Goal: Task Accomplishment & Management: Use online tool/utility

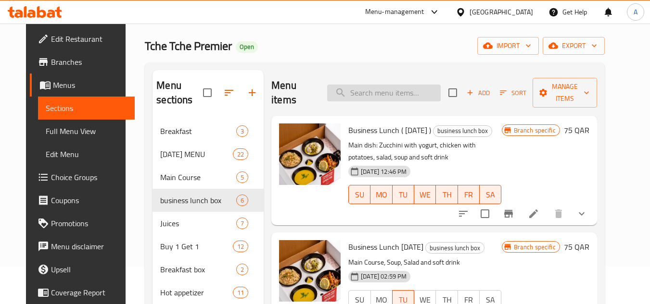
scroll to position [96, 0]
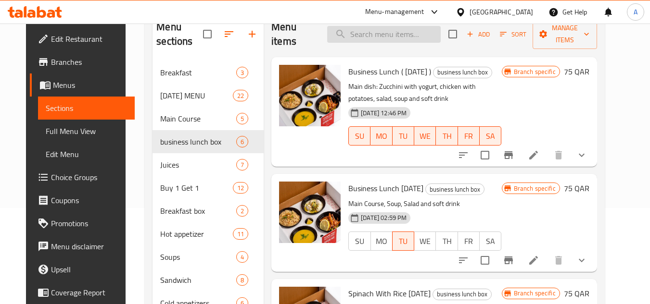
click at [404, 32] on input "search" at bounding box center [384, 34] width 114 height 17
paste input "Chicken Butter W Rice ( Wed )"
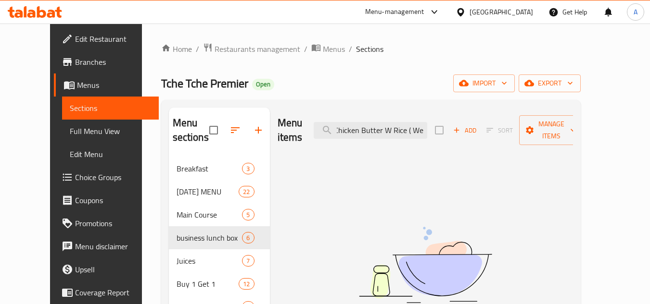
scroll to position [0, 1]
type input "Chicken Butter W Rice ( We"
click at [356, 79] on div "Tche Tche Premier Open import export" at bounding box center [370, 84] width 419 height 18
click at [75, 65] on span "Branches" at bounding box center [113, 62] width 76 height 12
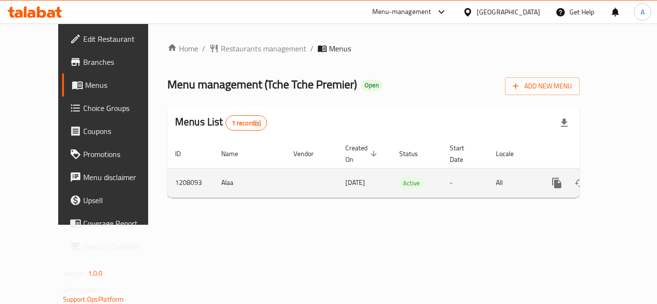
click at [624, 177] on icon "enhanced table" at bounding box center [626, 183] width 12 height 12
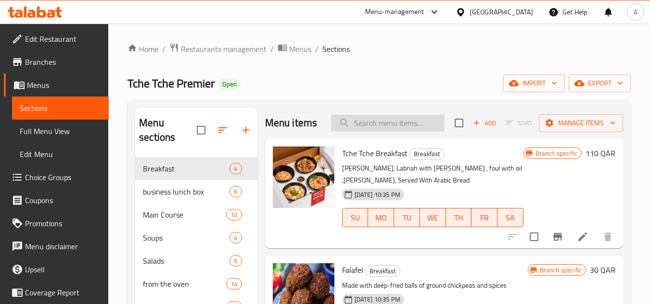
click at [383, 126] on input "search" at bounding box center [388, 123] width 114 height 17
paste input "Chicken Butter W Rice ( Wed )"
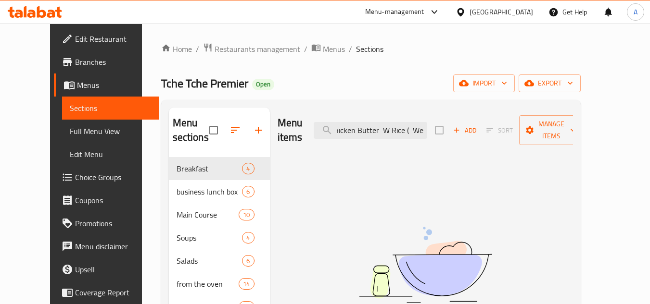
scroll to position [0, 4]
click at [401, 122] on input "Chicken Butter W Rice ( We" at bounding box center [371, 130] width 114 height 17
click at [450, 121] on div "Menu items Chicken Butter W Rice ( We Add Sort Manage items" at bounding box center [425, 131] width 295 height 46
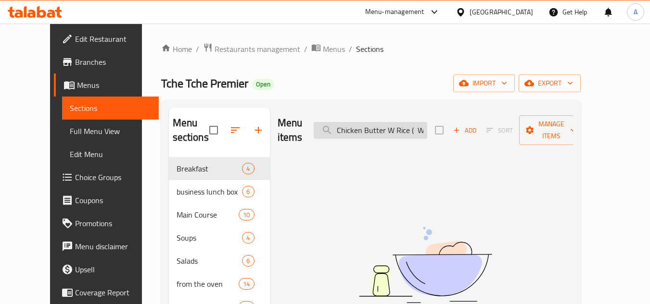
click at [427, 122] on input "Chicken Butter W Rice ( We" at bounding box center [371, 130] width 114 height 17
type input "Chicken Butter"
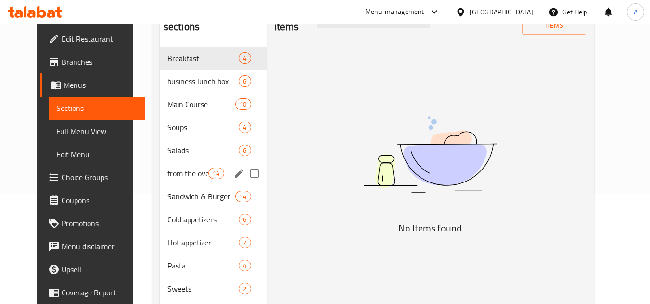
scroll to position [63, 0]
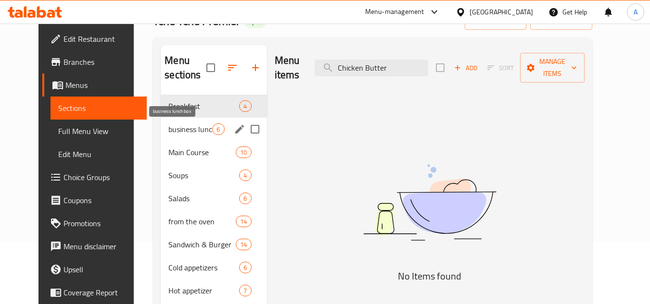
click at [174, 126] on span "business lunch box" at bounding box center [190, 130] width 44 height 12
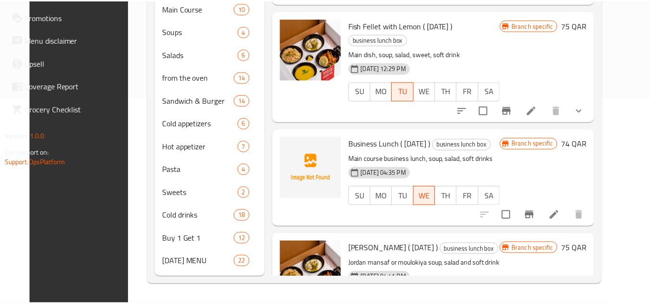
scroll to position [304, 0]
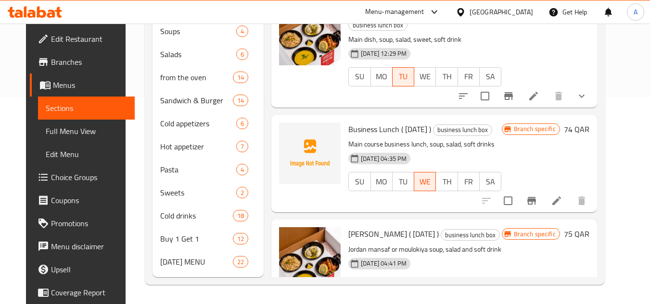
click at [554, 228] on div "Branch specific 75 QAR" at bounding box center [546, 234] width 88 height 13
